Goal: Communication & Community: Ask a question

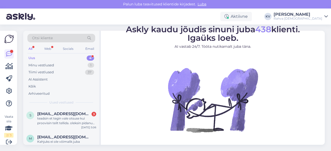
click at [52, 57] on div "Uus 4" at bounding box center [61, 58] width 68 height 7
click at [49, 115] on span "[EMAIL_ADDRESS][DOMAIN_NAME]" at bounding box center [64, 114] width 54 height 5
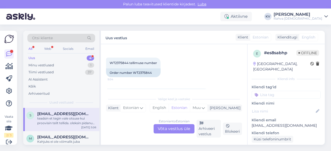
scroll to position [103, 0]
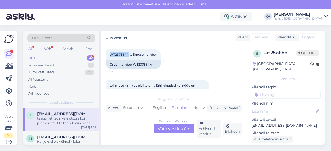
drag, startPoint x: 128, startPoint y: 54, endPoint x: 110, endPoint y: 55, distance: 17.6
click at [110, 55] on span "WT2375844 tellimuse number" at bounding box center [133, 55] width 47 height 4
copy span "WT2375844"
click at [168, 129] on div "Estonian to Estonian Võta vestlus üle" at bounding box center [174, 128] width 41 height 9
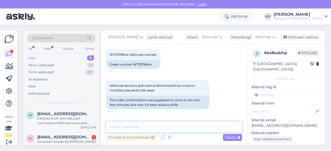
click at [177, 132] on textarea at bounding box center [174, 127] width 136 height 11
type textarea "T"
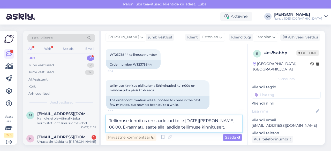
type textarea "Tellimuse kinnitus on saadetud teile [DATE][PERSON_NAME] 06:00. E-raamatu saate…"
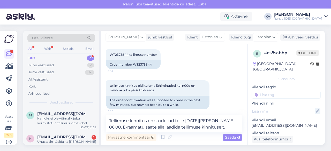
click at [315, 109] on icon at bounding box center [318, 112] width 6 height 6
type input "[PERSON_NAME]"
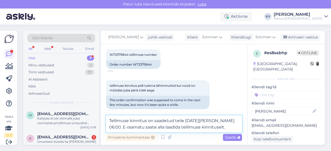
drag, startPoint x: 213, startPoint y: 128, endPoint x: 219, endPoint y: 126, distance: 6.4
click at [213, 128] on textarea "Tellimuse kinnitus on saadetud teile [DATE][PERSON_NAME] 06:00. E-raamatu saate…" at bounding box center [174, 124] width 136 height 17
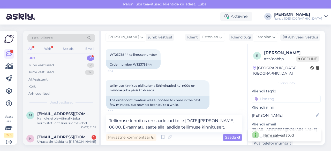
click at [275, 95] on input at bounding box center [286, 99] width 69 height 8
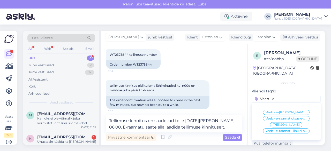
click at [279, 95] on input "Veeb - e" at bounding box center [286, 99] width 69 height 8
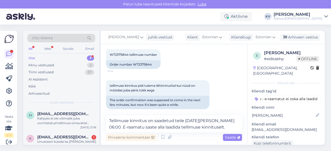
type input "Veeb - e-raamatut ei oska alla laadida"
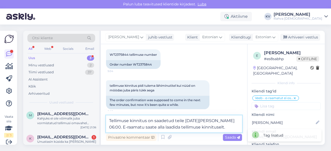
click at [219, 128] on textarea "Tellimuse kinnitus on saadetud teile [DATE][PERSON_NAME] 06:00. E-raamatu saate…" at bounding box center [174, 124] width 136 height 17
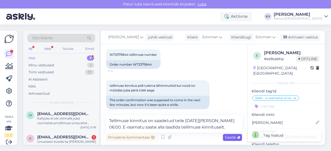
click at [226, 136] on span "Saada" at bounding box center [232, 137] width 15 height 5
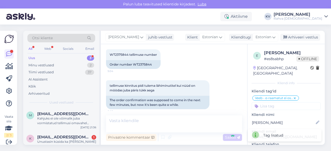
scroll to position [173, 0]
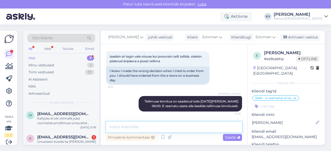
click at [165, 128] on textarea at bounding box center [174, 127] width 136 height 11
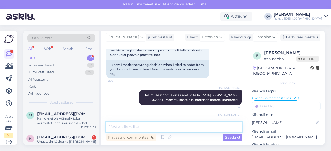
scroll to position [205, 0]
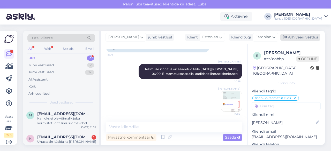
click at [298, 36] on div "Arhiveeri vestlus" at bounding box center [300, 37] width 40 height 7
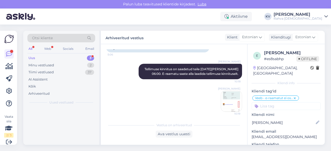
scroll to position [207, 0]
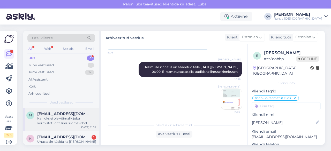
click at [54, 120] on div "Kahjuks ei ole võimalik juba vormistatud tellimusi omavahel ühendada ega tarnev…" at bounding box center [66, 120] width 59 height 9
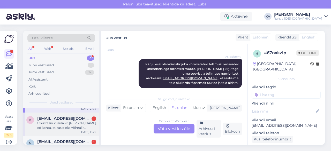
scroll to position [26, 0]
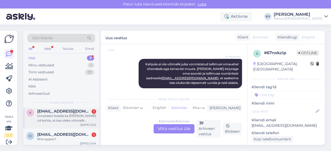
click at [46, 118] on div "Unustasin küsida ka [PERSON_NAME] cd kohta, et kas oleks võimalik [PERSON_NAME]…" at bounding box center [66, 118] width 59 height 9
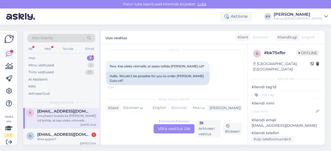
scroll to position [8, 0]
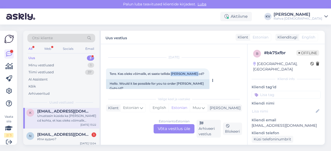
drag, startPoint x: 172, startPoint y: 75, endPoint x: 194, endPoint y: 74, distance: 21.5
click at [194, 74] on span "Tere. Kas oleks võimalik, et saate tellida [PERSON_NAME] cd?" at bounding box center [157, 74] width 95 height 4
copy span "[PERSON_NAME]"
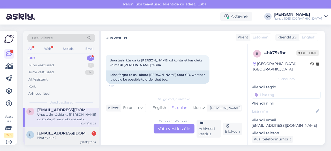
scroll to position [28, 0]
click at [53, 132] on span "[EMAIL_ADDRESS][DOMAIN_NAME]" at bounding box center [64, 133] width 54 height 5
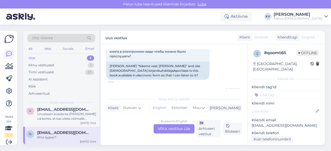
scroll to position [78, 0]
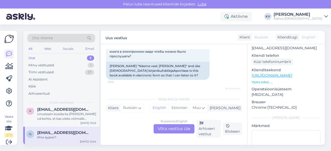
click at [276, 73] on link "[URL][DOMAIN_NAME]" at bounding box center [272, 75] width 41 height 5
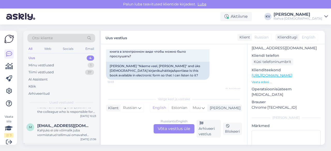
scroll to position [0, 0]
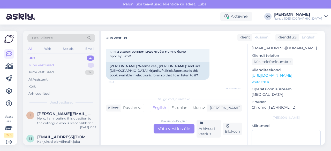
click at [64, 67] on div "Minu vestlused 1" at bounding box center [61, 65] width 68 height 7
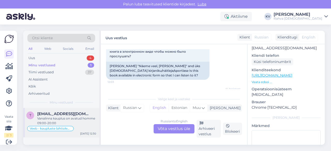
click at [50, 116] on div "Vanalinna kauplus on avatud homme 09:00-20:00" at bounding box center [66, 120] width 59 height 9
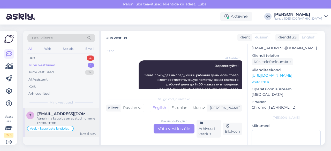
scroll to position [85, 0]
